Goal: Obtain resource: Download file/media

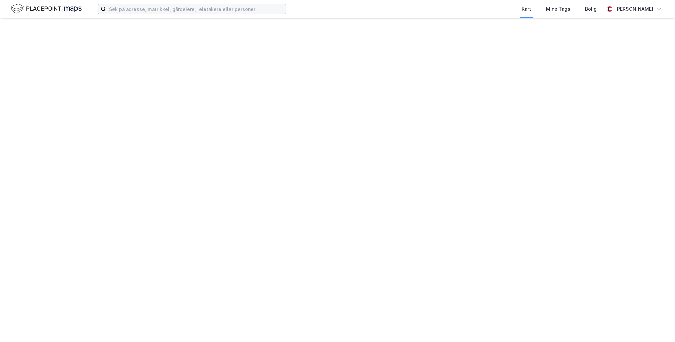
click at [227, 12] on input at bounding box center [196, 9] width 180 height 10
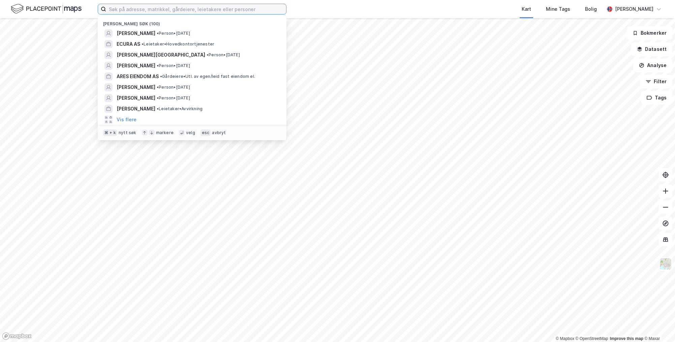
type input "e"
type input "v"
type input "per [PERSON_NAME]"
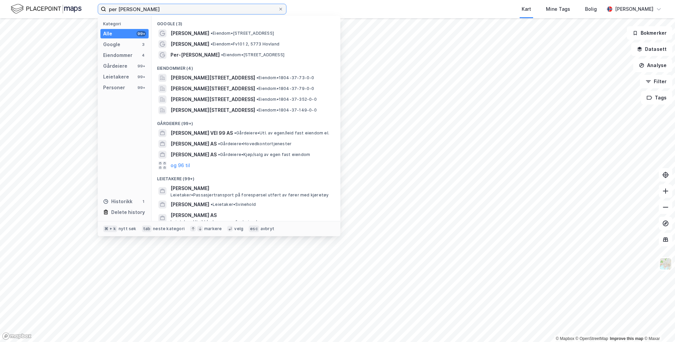
scroll to position [94, 0]
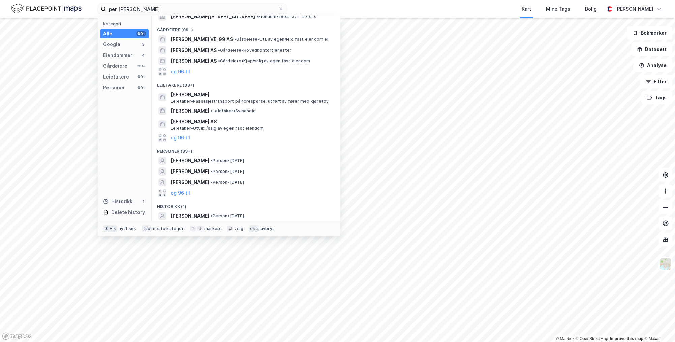
click at [218, 209] on div "Historikk (1)" at bounding box center [246, 204] width 189 height 12
click at [209, 212] on span "[PERSON_NAME]" at bounding box center [189, 216] width 39 height 8
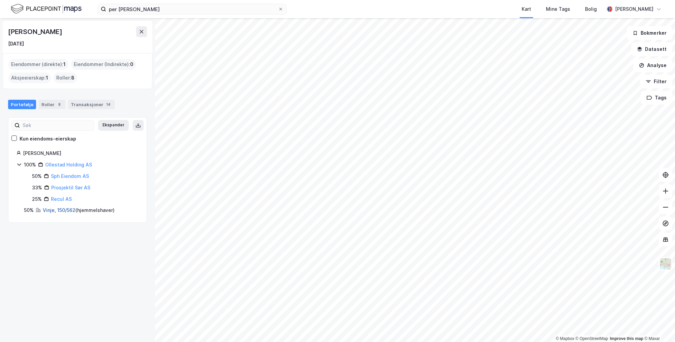
click at [63, 210] on link "Vinje, 150/562" at bounding box center [59, 210] width 33 height 6
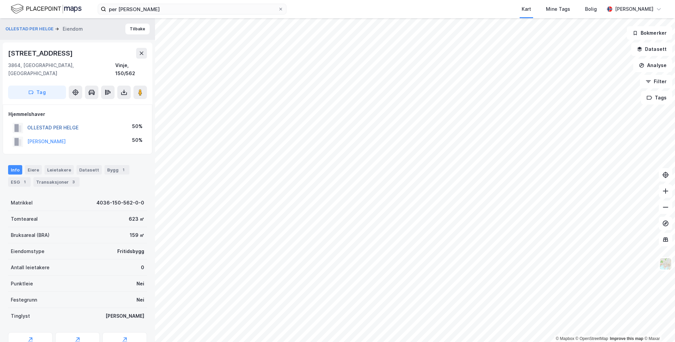
click at [0, 0] on button "OLLESTAD PER HELGE" at bounding box center [0, 0] width 0 height 0
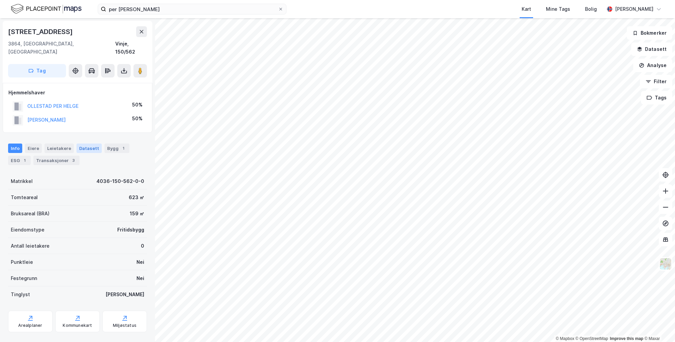
click at [52, 143] on div "Leietakere" at bounding box center [58, 147] width 29 height 9
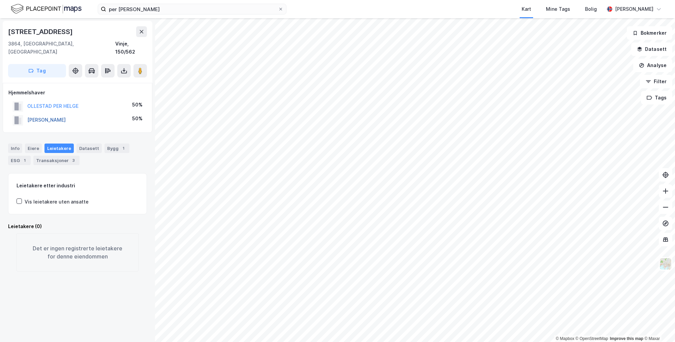
click at [0, 0] on button "[PERSON_NAME]" at bounding box center [0, 0] width 0 height 0
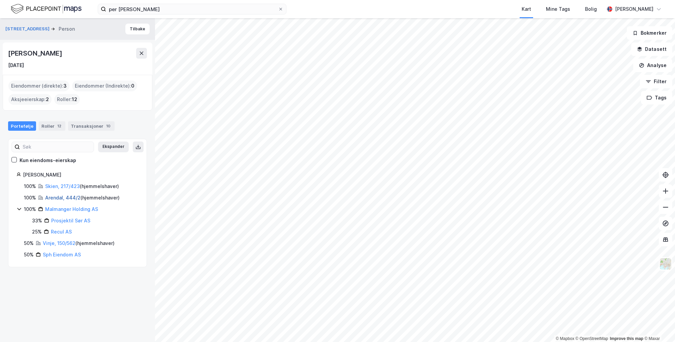
click at [60, 198] on link "Arendal, 444/2" at bounding box center [62, 198] width 35 height 6
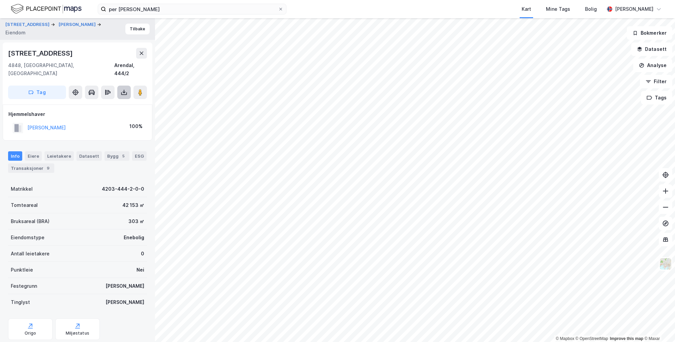
click at [122, 89] on icon at bounding box center [124, 92] width 7 height 7
click at [101, 103] on div "Last ned grunnbok" at bounding box center [90, 105] width 39 height 5
